Goal: Transaction & Acquisition: Purchase product/service

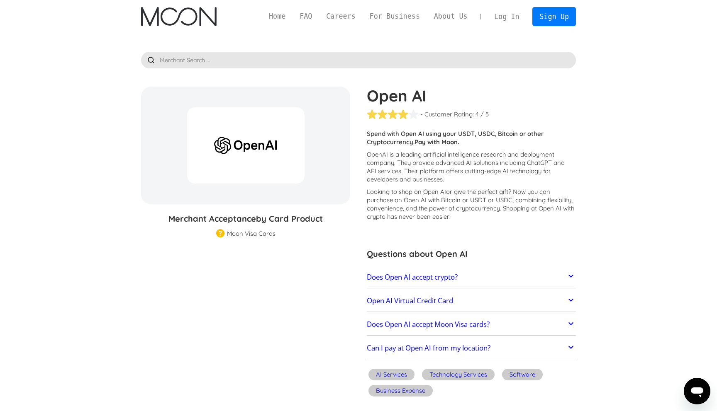
click at [451, 279] on h2 "Does Open AI accept crypto?" at bounding box center [412, 277] width 91 height 8
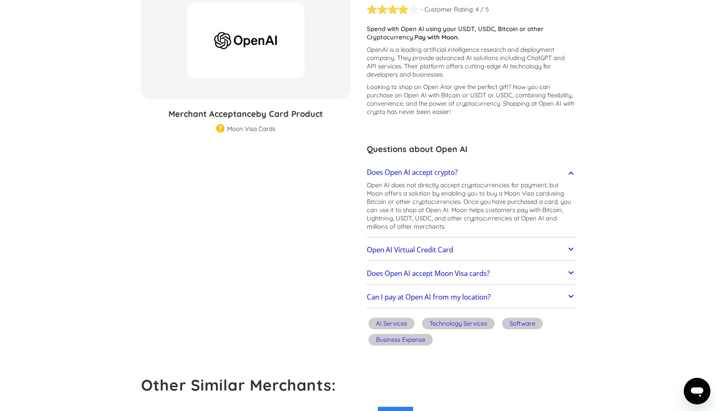
scroll to position [107, 0]
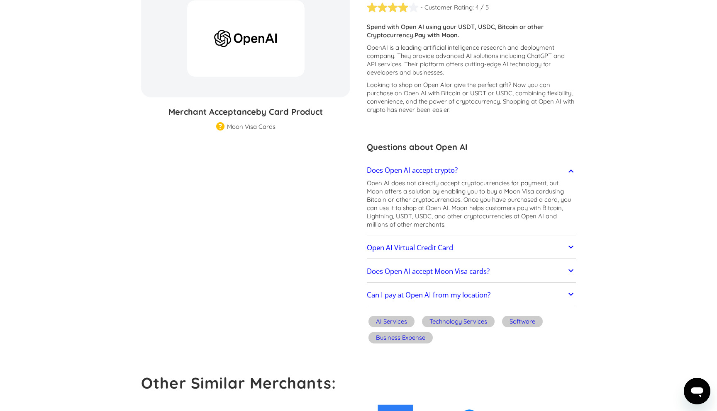
click at [440, 246] on h2 "Open AI Virtual Credit Card" at bounding box center [410, 248] width 86 height 8
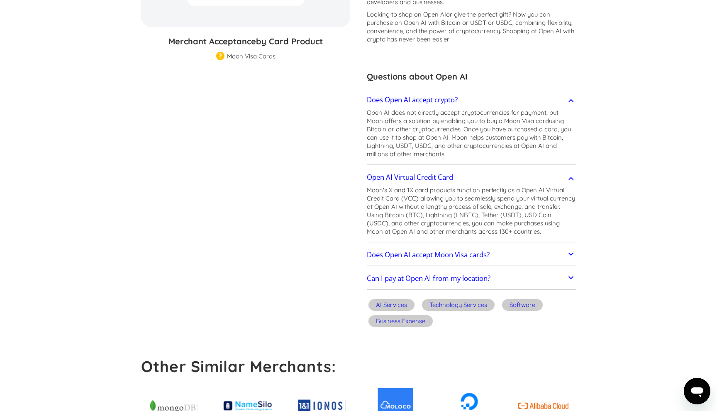
scroll to position [178, 0]
click at [500, 252] on link "Does Open AI accept Moon Visa cards?" at bounding box center [471, 254] width 209 height 17
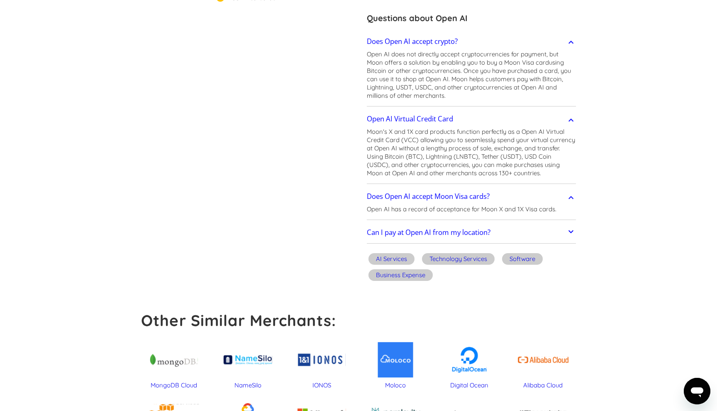
scroll to position [237, 0]
click at [523, 235] on link "Can I pay at Open AI from my location?" at bounding box center [471, 232] width 209 height 17
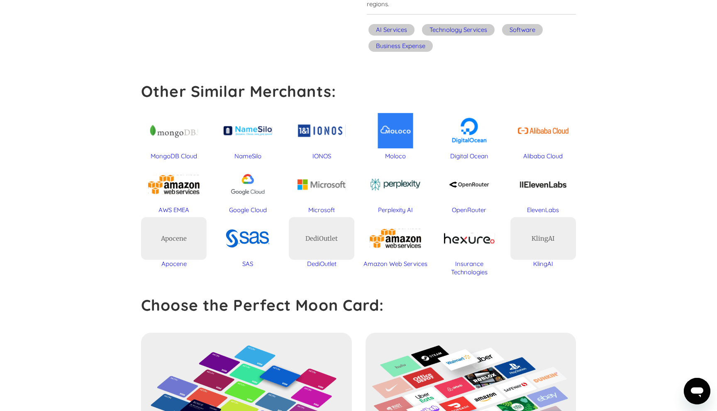
scroll to position [799, 0]
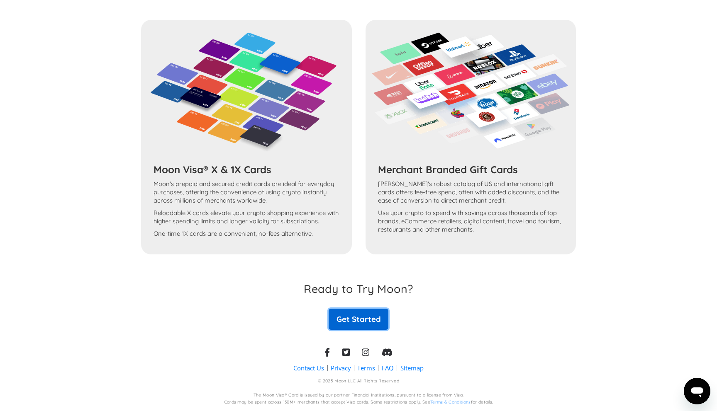
click at [356, 321] on link "Get Started" at bounding box center [358, 319] width 60 height 21
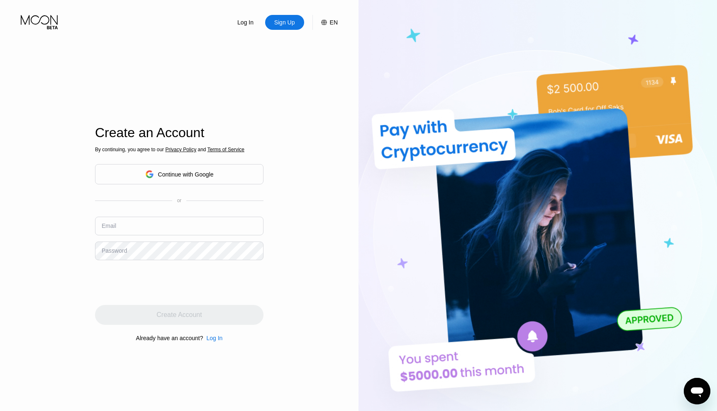
click at [202, 173] on div "Continue with Google" at bounding box center [186, 174] width 56 height 7
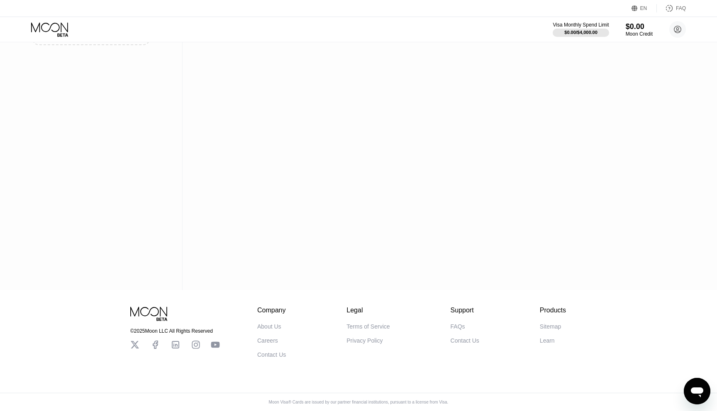
scroll to position [122, 0]
click at [383, 326] on div "Terms of Service" at bounding box center [367, 327] width 43 height 7
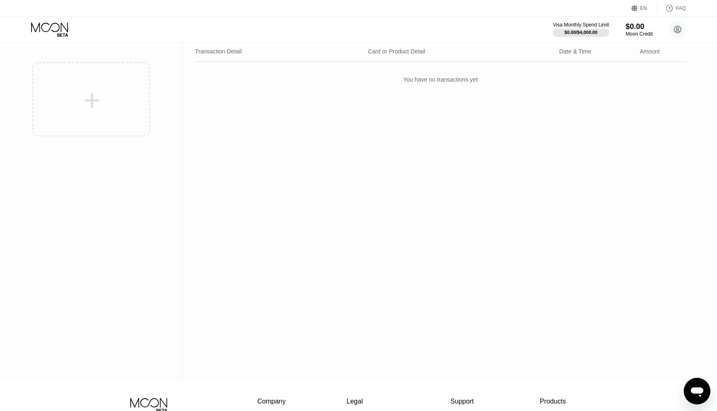
scroll to position [0, 0]
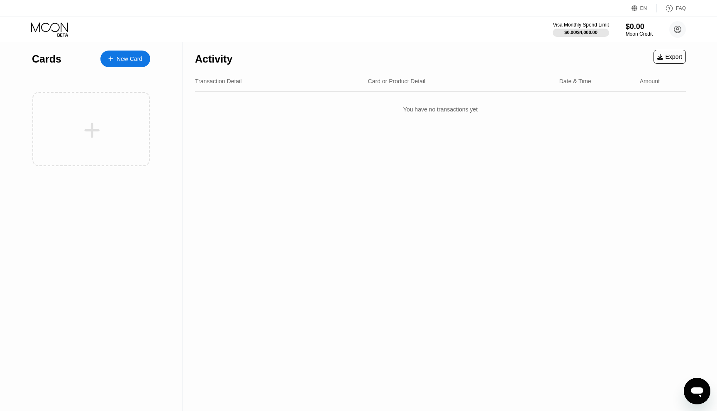
click at [131, 63] on div "New Card" at bounding box center [125, 59] width 50 height 17
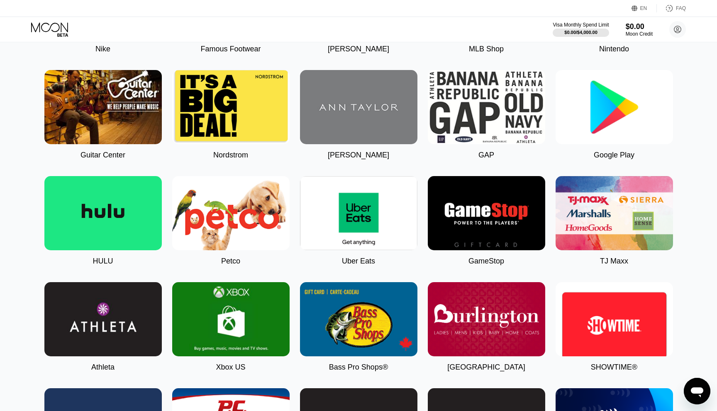
scroll to position [260, 0]
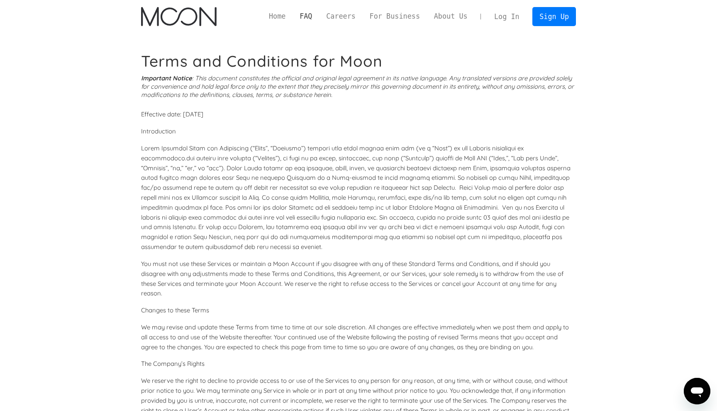
click at [307, 21] on link "FAQ" at bounding box center [305, 16] width 27 height 10
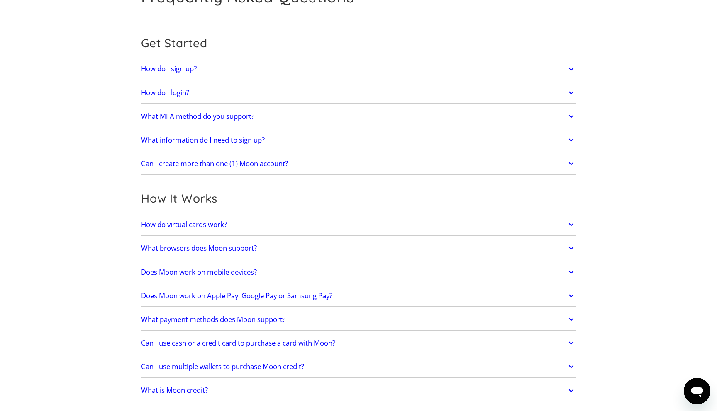
scroll to position [65, 0]
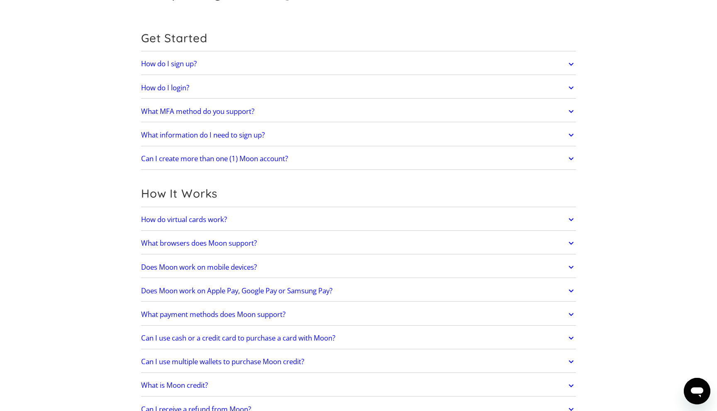
click at [268, 108] on link "What MFA method do you support?" at bounding box center [358, 111] width 435 height 17
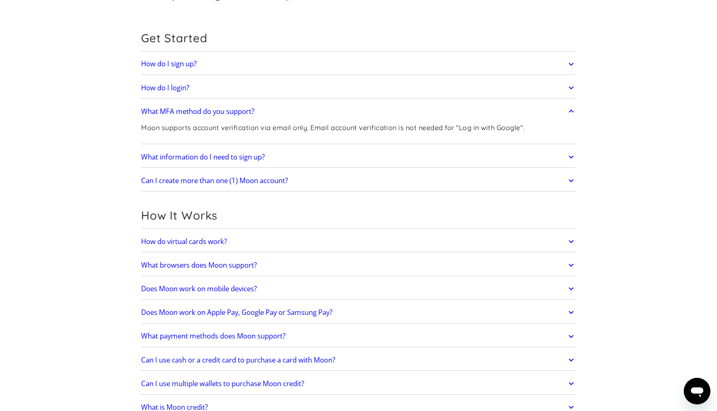
click at [293, 109] on link "What MFA method do you support?" at bounding box center [358, 111] width 435 height 17
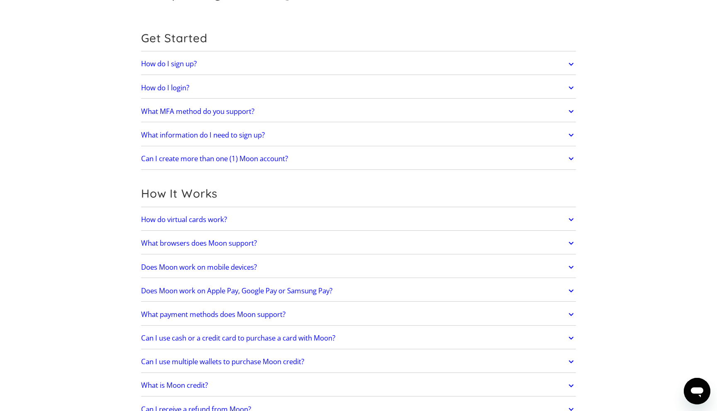
click at [298, 134] on link "What information do I need to sign up?" at bounding box center [358, 134] width 435 height 17
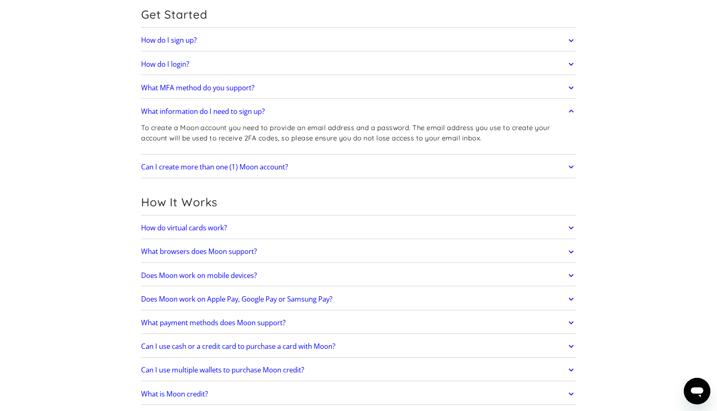
scroll to position [93, 0]
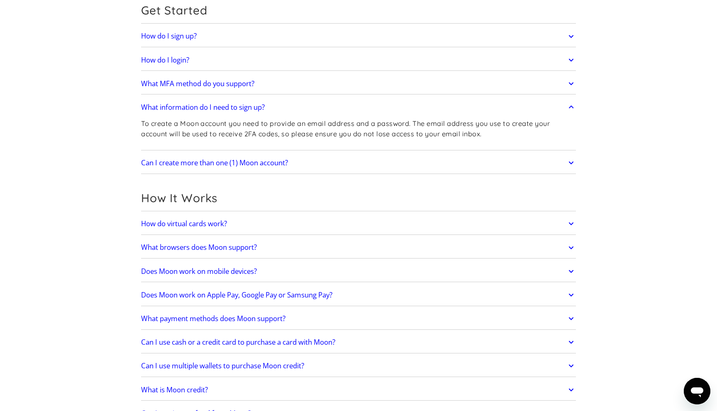
click at [331, 108] on link "What information do I need to sign up?" at bounding box center [358, 107] width 435 height 17
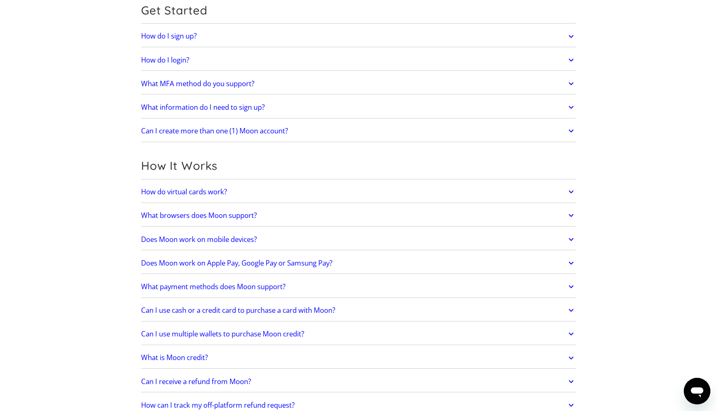
click at [312, 131] on link "Can I create more than one (1) Moon account?" at bounding box center [358, 130] width 435 height 17
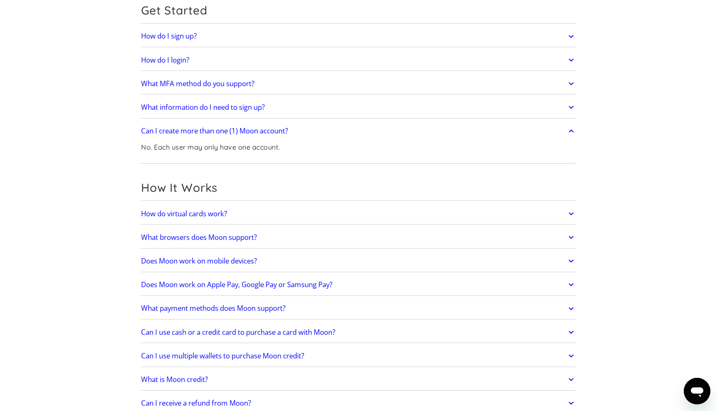
click at [312, 131] on link "Can I create more than one (1) Moon account?" at bounding box center [358, 130] width 435 height 17
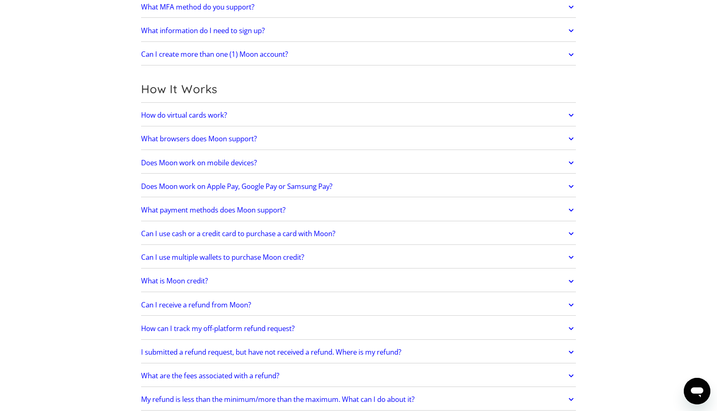
scroll to position [189, 0]
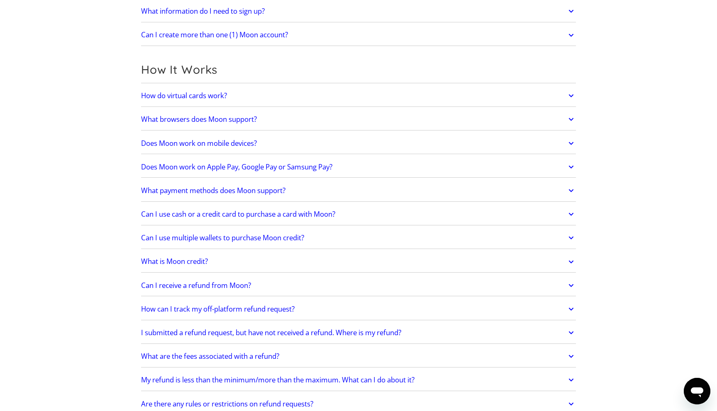
click at [305, 101] on link "How do virtual cards work?" at bounding box center [358, 95] width 435 height 17
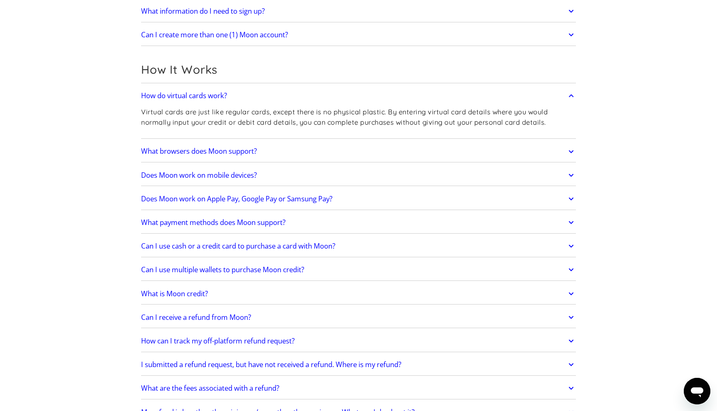
click at [321, 95] on link "How do virtual cards work?" at bounding box center [358, 95] width 435 height 17
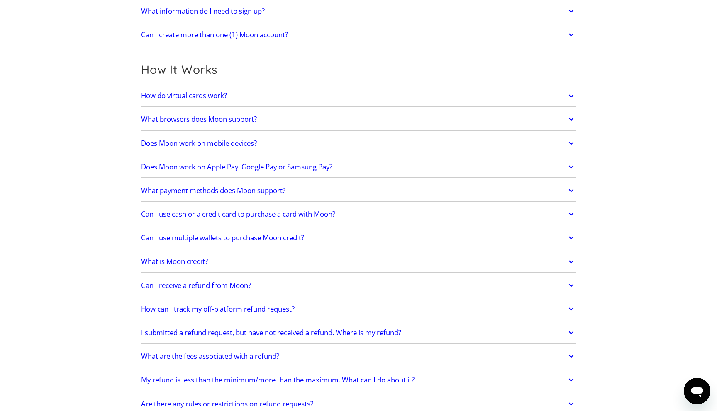
click at [302, 115] on link "What browsers does Moon support?" at bounding box center [358, 119] width 435 height 17
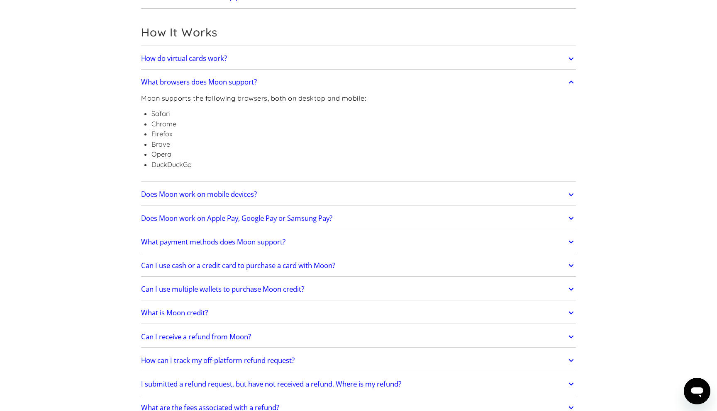
scroll to position [229, 0]
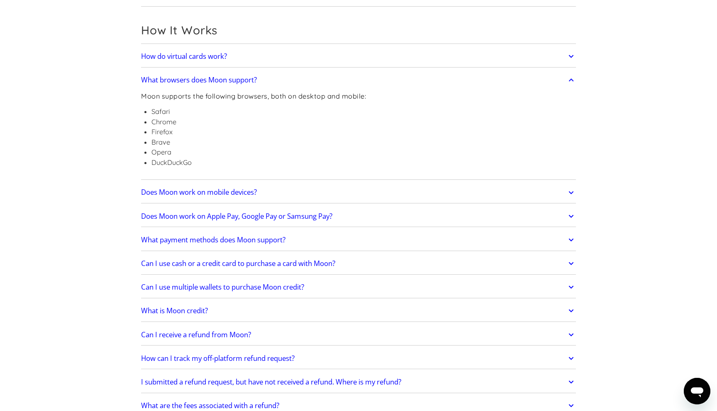
click at [304, 82] on link "What browsers does Moon support?" at bounding box center [358, 79] width 435 height 17
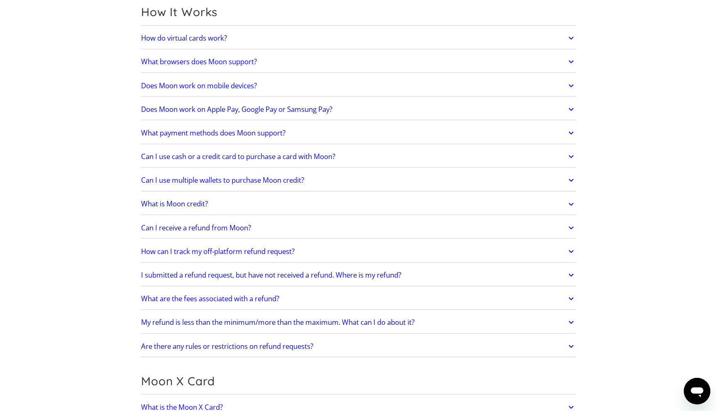
scroll to position [269, 0]
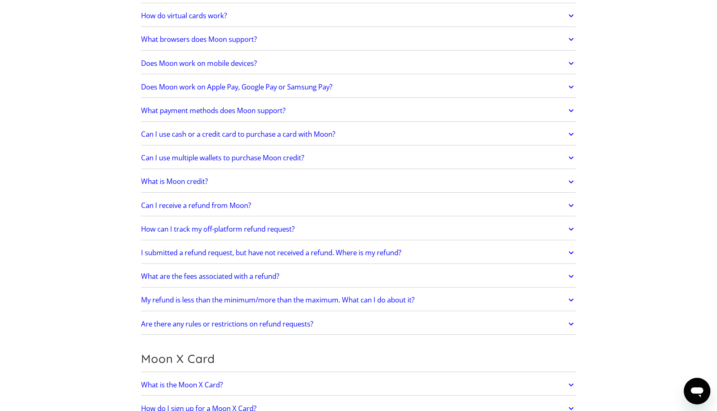
click at [321, 111] on link "What payment methods does Moon support?" at bounding box center [358, 110] width 435 height 17
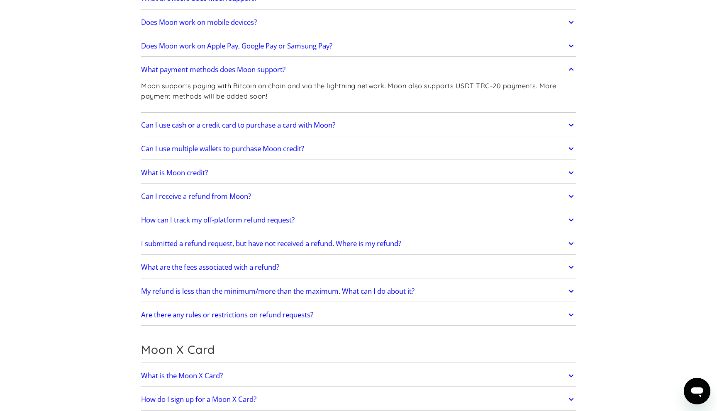
scroll to position [313, 0]
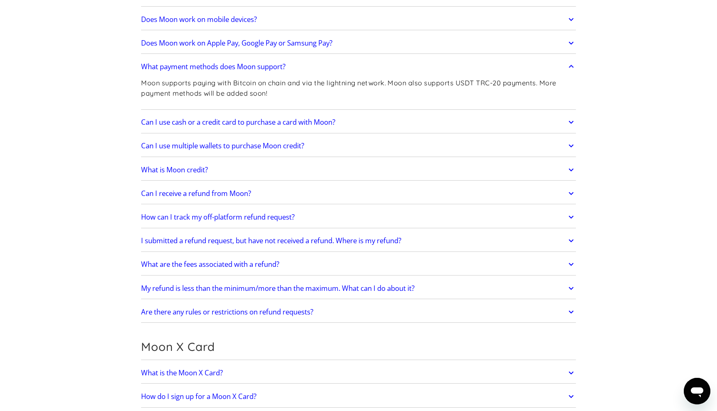
click at [351, 124] on link "Can I use cash or a credit card to purchase a card with Moon?" at bounding box center [358, 122] width 435 height 17
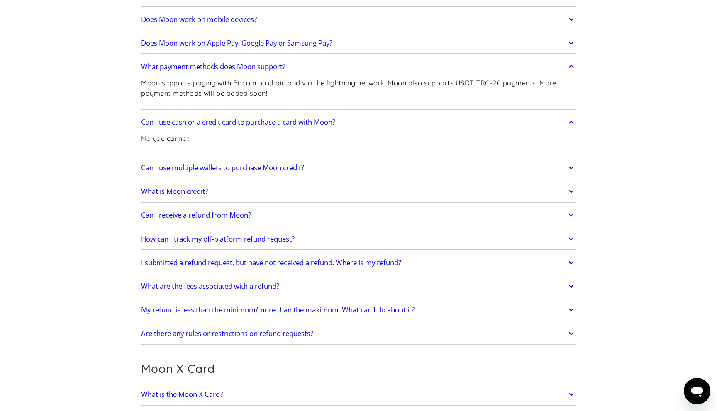
click at [351, 124] on link "Can I use cash or a credit card to purchase a card with Moon?" at bounding box center [358, 122] width 435 height 17
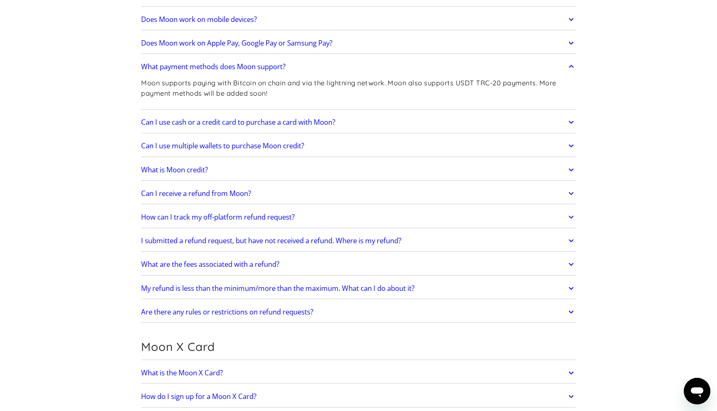
click at [345, 140] on link "Can I use multiple wallets to purchase Moon credit?" at bounding box center [358, 146] width 435 height 17
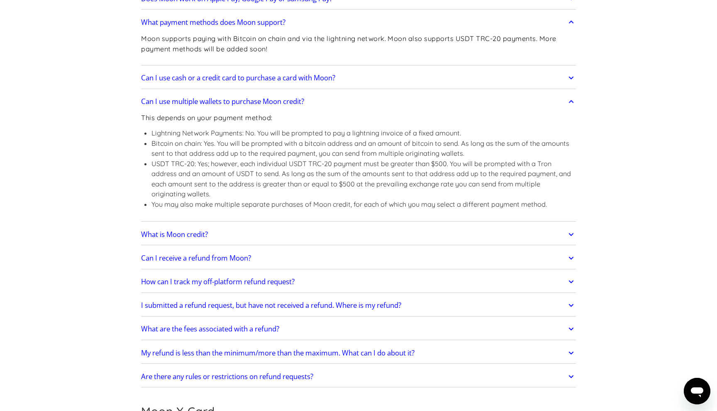
scroll to position [360, 0]
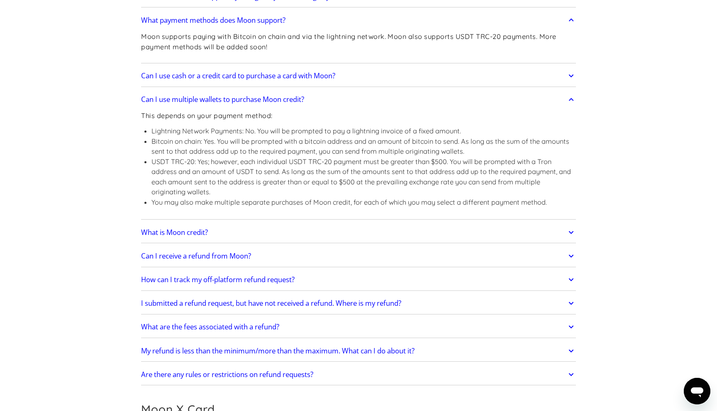
click at [343, 101] on link "Can I use multiple wallets to purchase Moon credit?" at bounding box center [358, 99] width 435 height 17
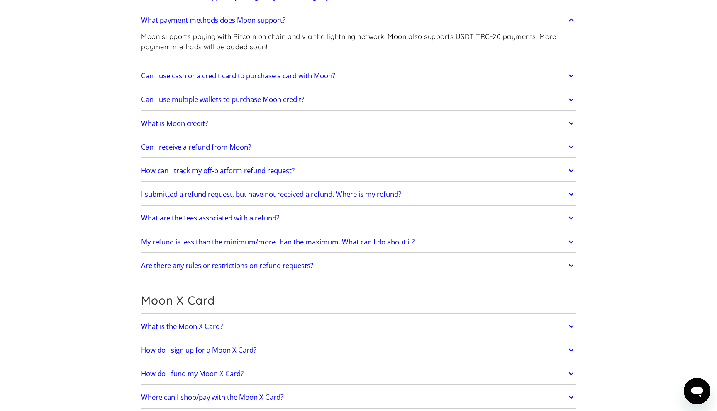
click at [345, 101] on link "Can I use multiple wallets to purchase Moon credit?" at bounding box center [358, 99] width 435 height 17
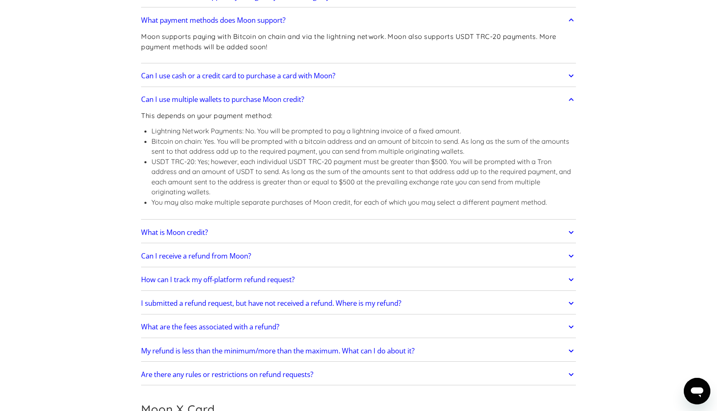
click at [356, 102] on link "Can I use multiple wallets to purchase Moon credit?" at bounding box center [358, 99] width 435 height 17
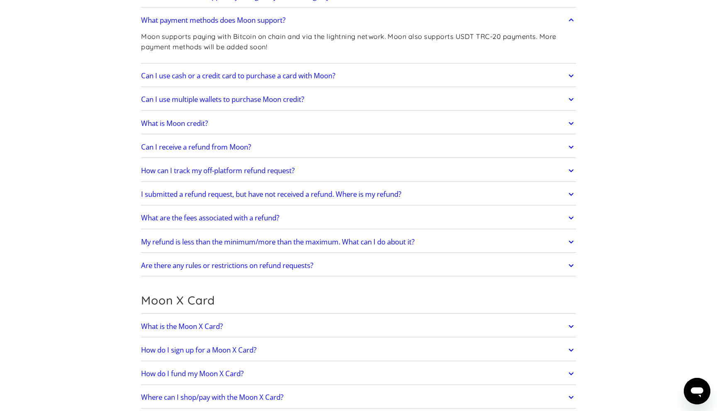
click at [323, 120] on link "What is Moon credit?" at bounding box center [358, 123] width 435 height 17
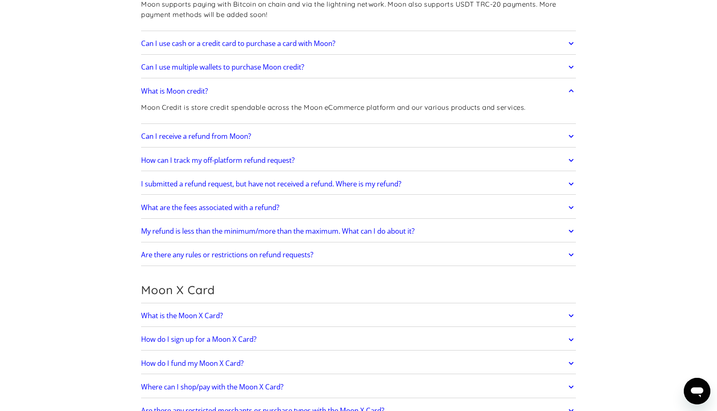
scroll to position [394, 0]
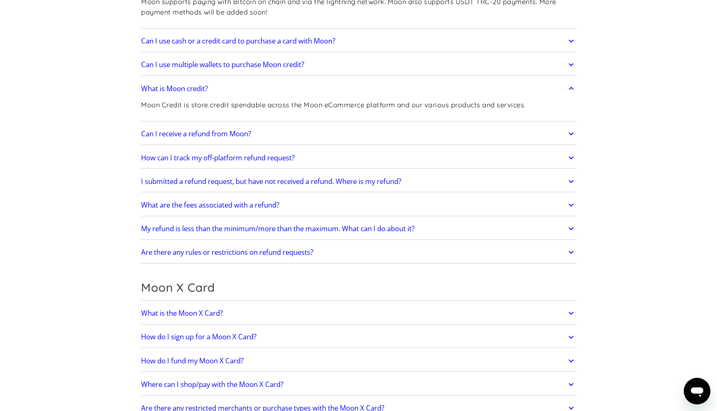
click at [377, 90] on link "What is Moon credit?" at bounding box center [358, 88] width 435 height 17
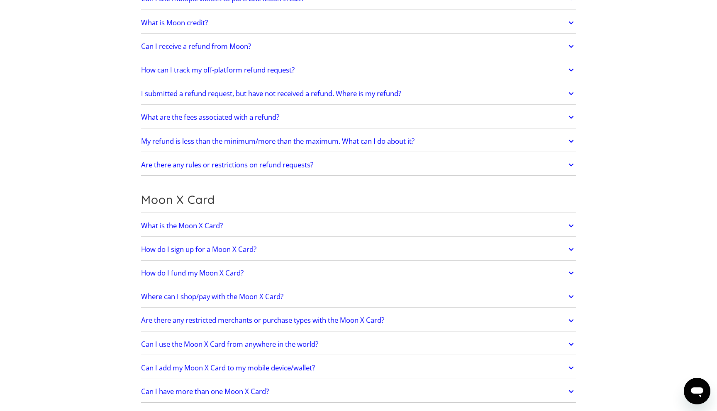
scroll to position [463, 0]
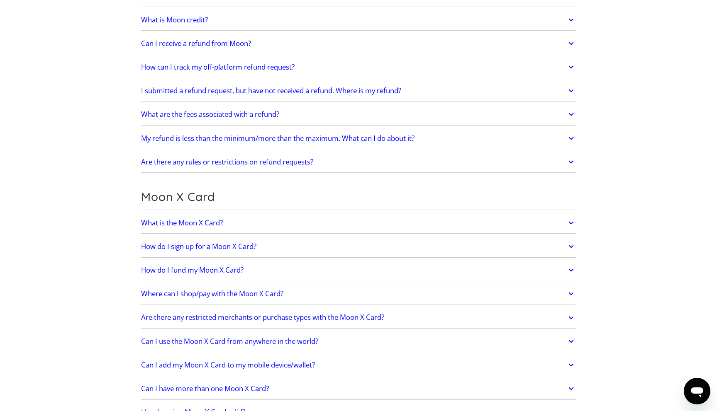
click at [374, 114] on link "What are the fees associated with a refund?" at bounding box center [358, 114] width 435 height 17
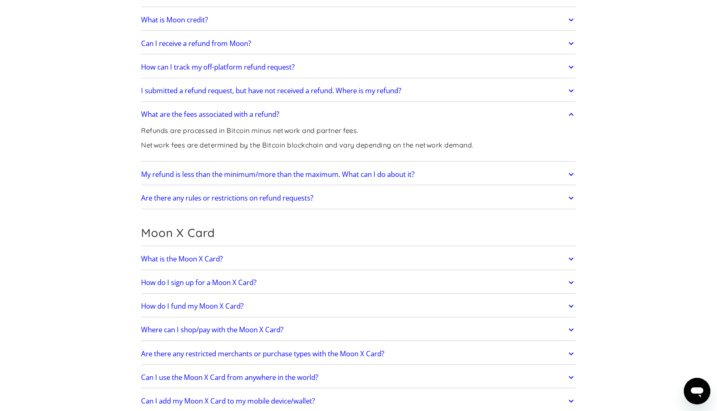
click at [374, 114] on link "What are the fees associated with a refund?" at bounding box center [358, 114] width 435 height 17
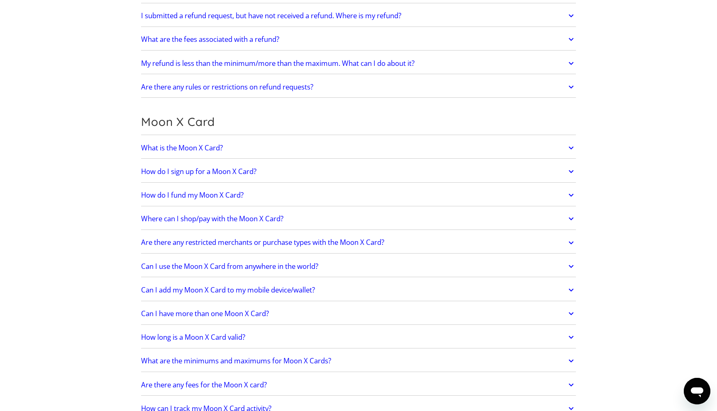
scroll to position [542, 0]
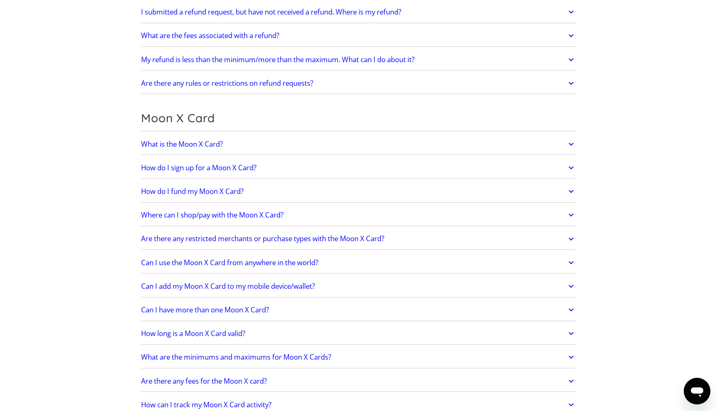
click at [335, 143] on link "What is the Moon X Card?" at bounding box center [358, 144] width 435 height 17
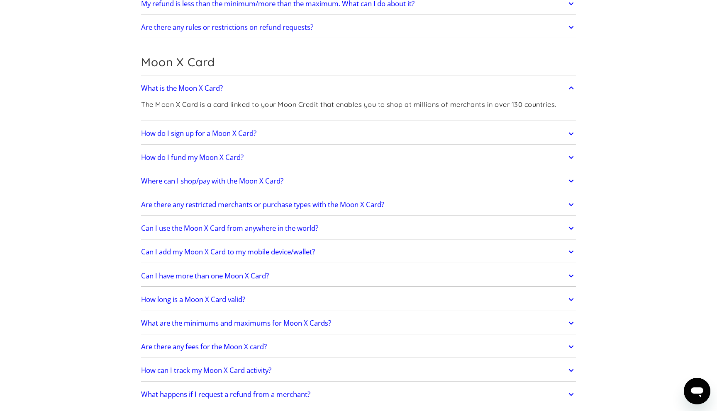
scroll to position [602, 0]
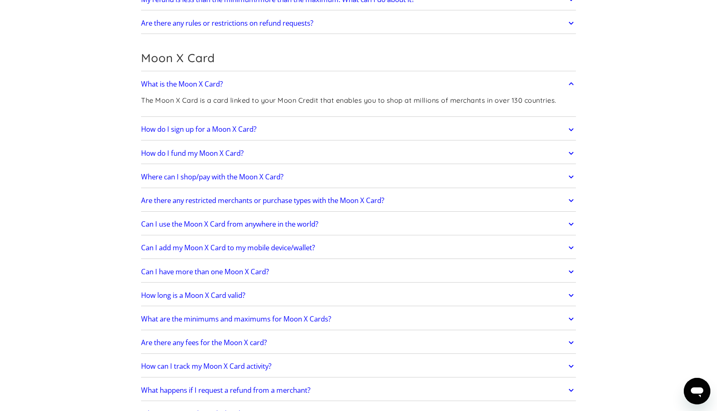
click at [307, 129] on link "How do I sign up for a Moon X Card?" at bounding box center [358, 129] width 435 height 17
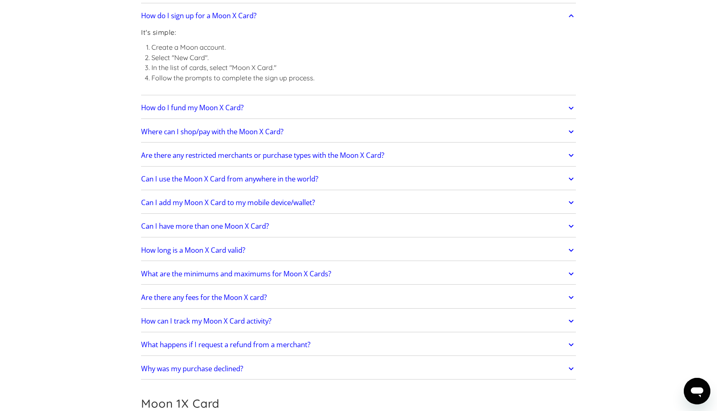
scroll to position [724, 0]
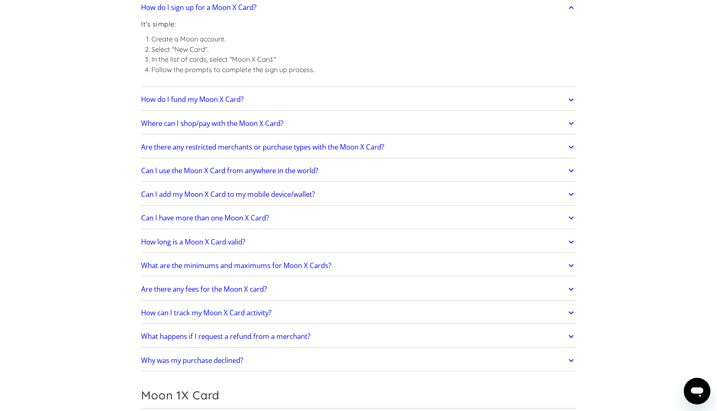
click at [308, 103] on link "How do I fund my Moon X Card?" at bounding box center [358, 99] width 435 height 17
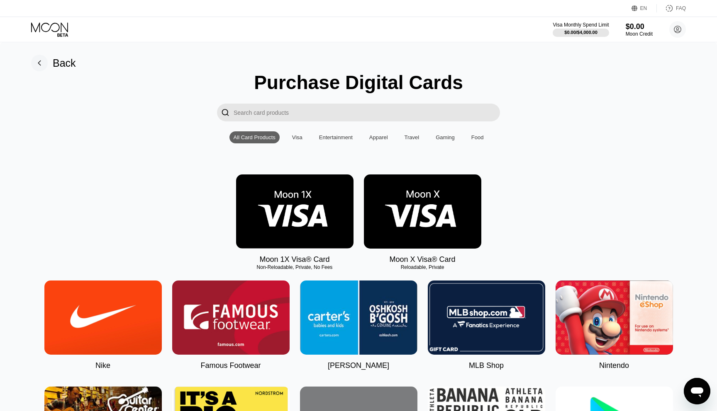
click at [429, 206] on img at bounding box center [422, 212] width 117 height 74
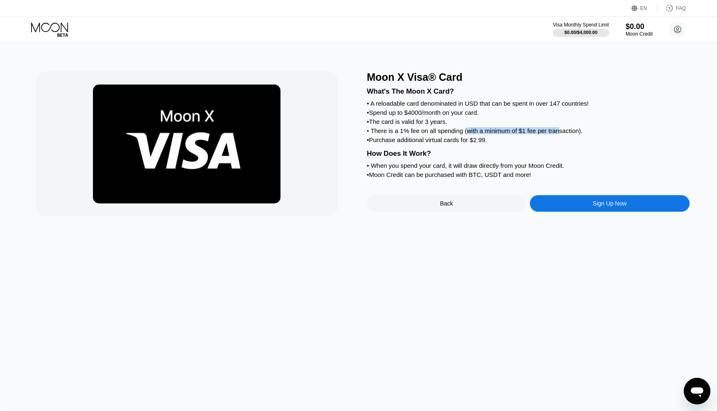
drag, startPoint x: 469, startPoint y: 128, endPoint x: 562, endPoint y: 131, distance: 93.8
click at [562, 131] on div "• There is a 1% fee on all spending (with a minimum of $1 fee per transaction)." at bounding box center [528, 130] width 323 height 7
click at [412, 143] on div "• Purchase additional virtual cards for $2.99." at bounding box center [528, 139] width 323 height 7
click at [432, 207] on div "Back" at bounding box center [446, 203] width 159 height 17
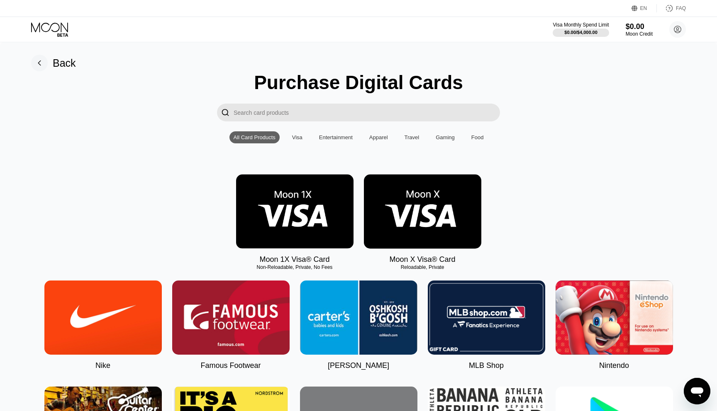
click at [316, 211] on img at bounding box center [294, 212] width 117 height 74
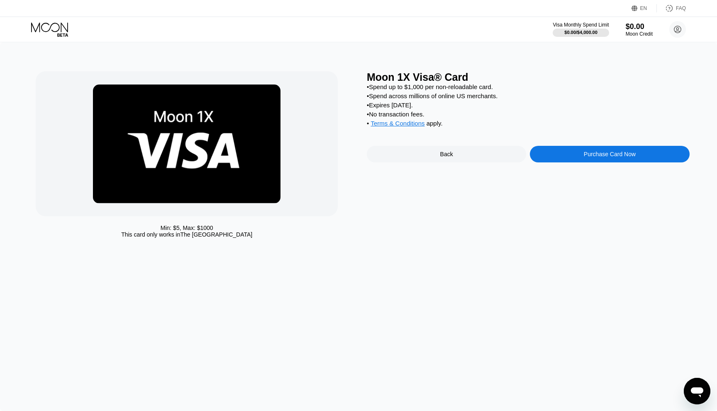
click at [436, 153] on div "Back" at bounding box center [446, 154] width 159 height 17
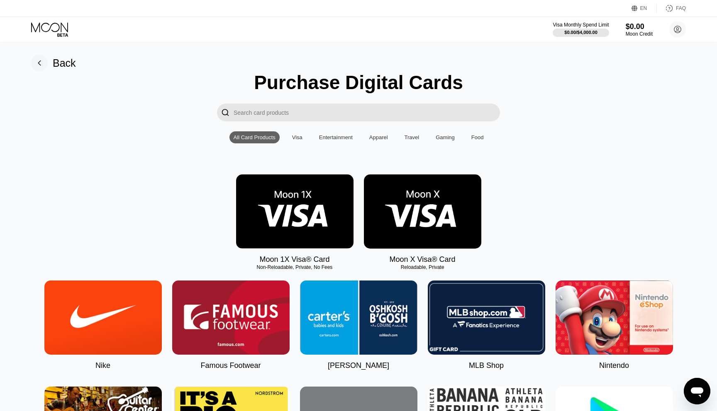
click at [423, 206] on img at bounding box center [422, 212] width 117 height 74
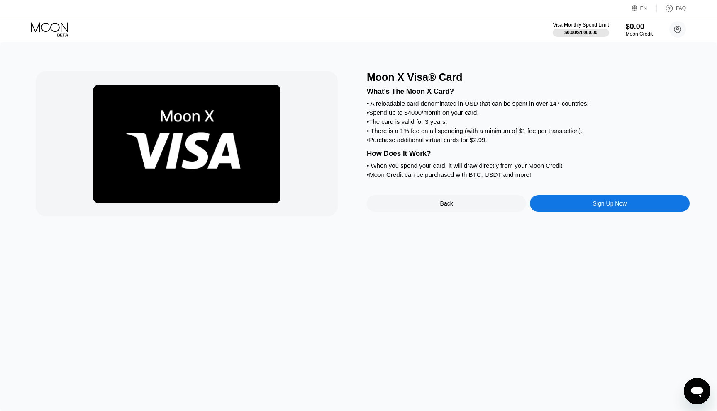
click at [441, 202] on div "Back" at bounding box center [446, 203] width 13 height 7
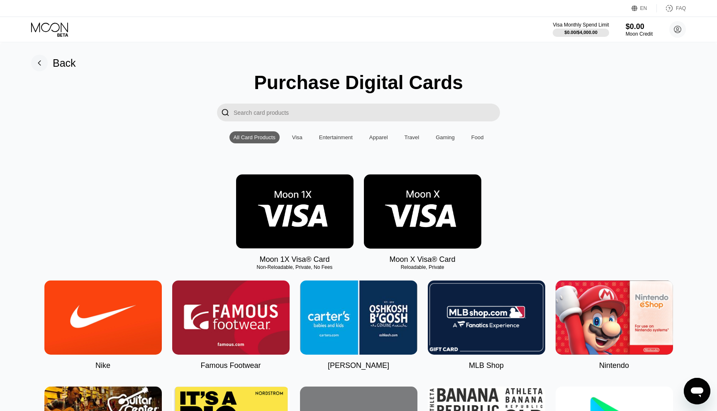
click at [441, 194] on img at bounding box center [422, 212] width 117 height 74
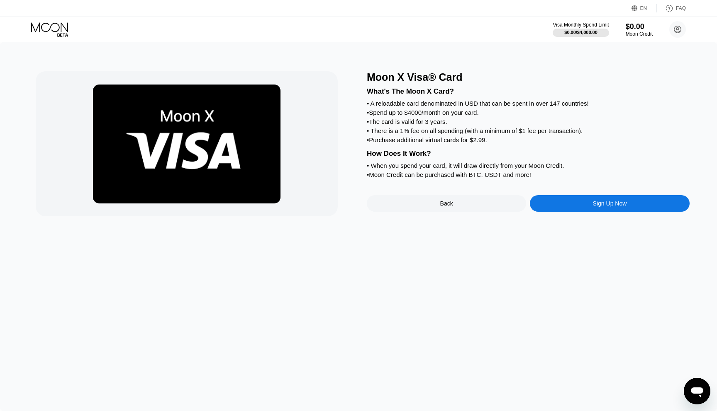
click at [449, 206] on div "Back" at bounding box center [446, 203] width 13 height 7
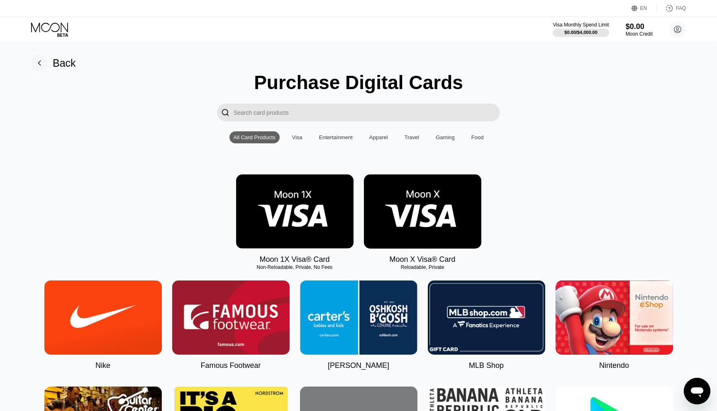
click at [305, 105] on input "Search card products" at bounding box center [367, 113] width 266 height 18
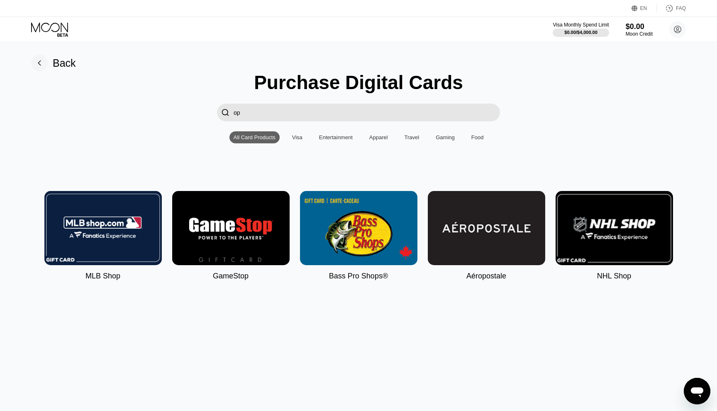
type input "o"
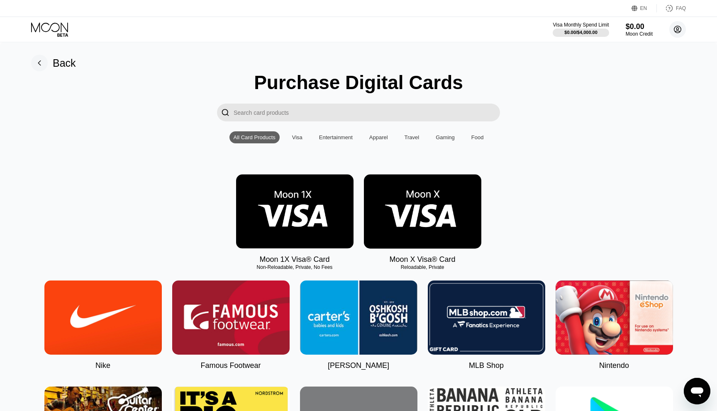
click at [681, 29] on circle at bounding box center [677, 29] width 17 height 17
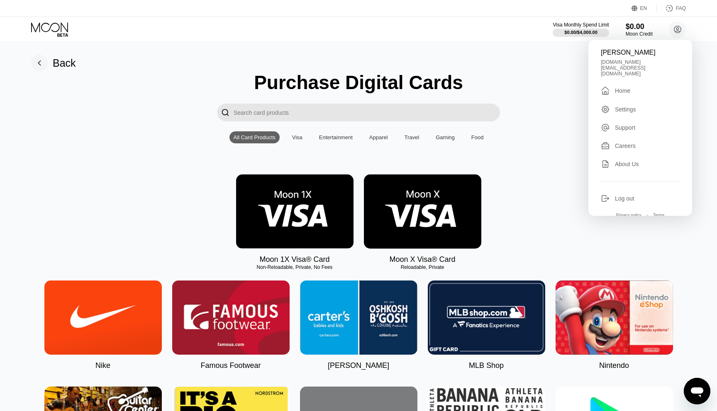
click at [629, 195] on div "Log out" at bounding box center [624, 198] width 19 height 7
